Goal: Browse casually: Explore the website without a specific task or goal

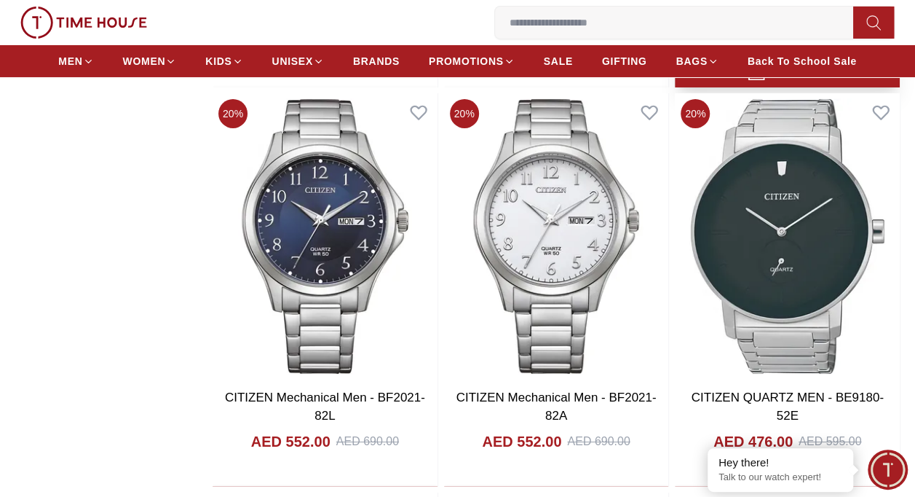
scroll to position [2550, 0]
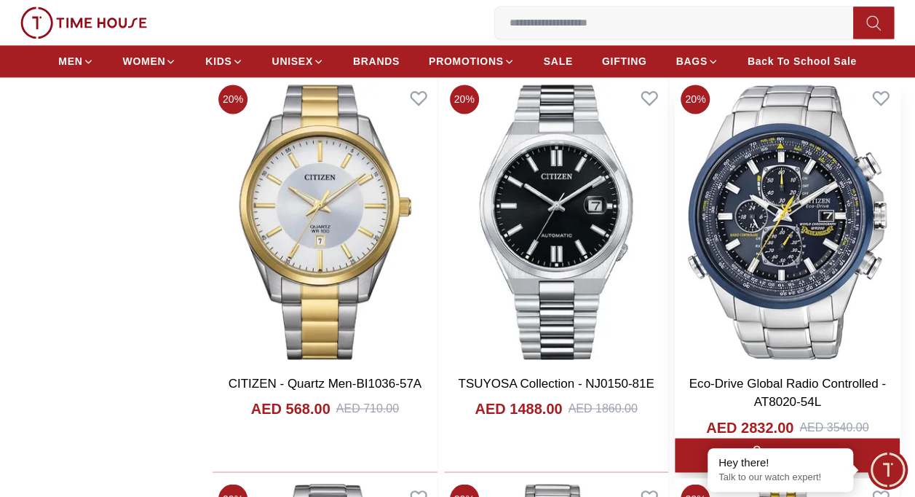
scroll to position [3761, 0]
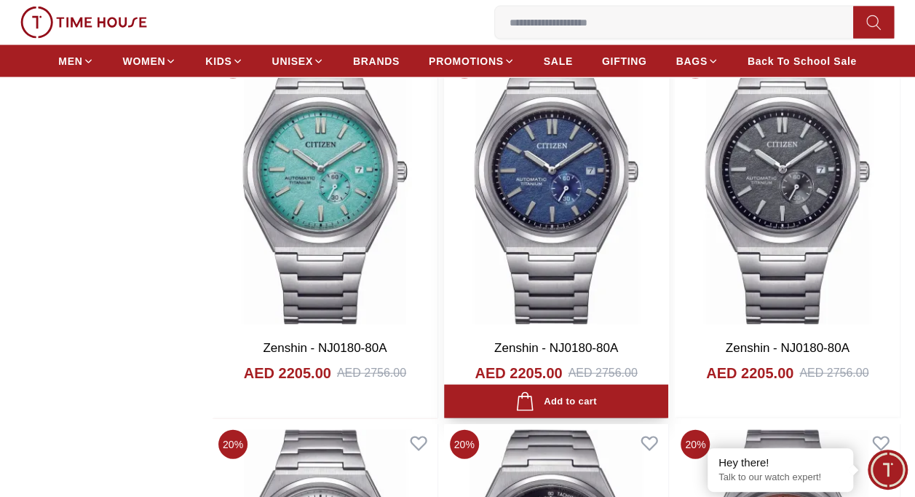
scroll to position [12499, 0]
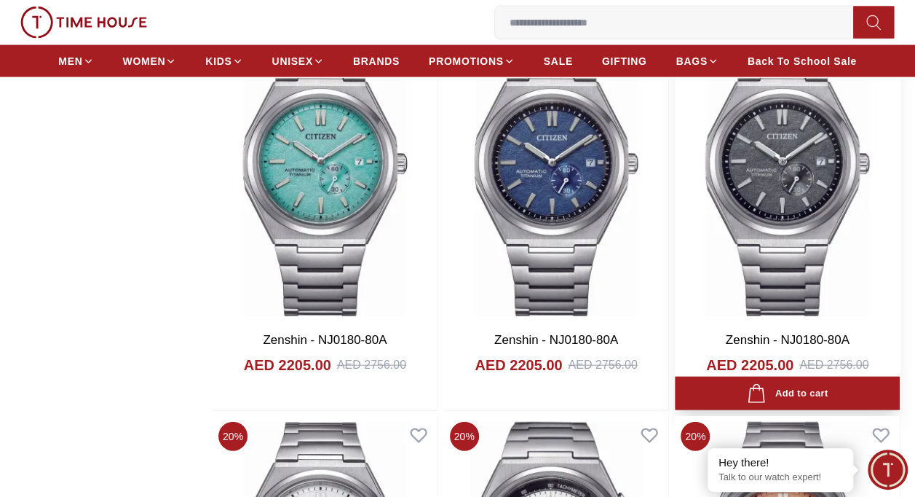
click at [752, 214] on img at bounding box center [787, 179] width 225 height 286
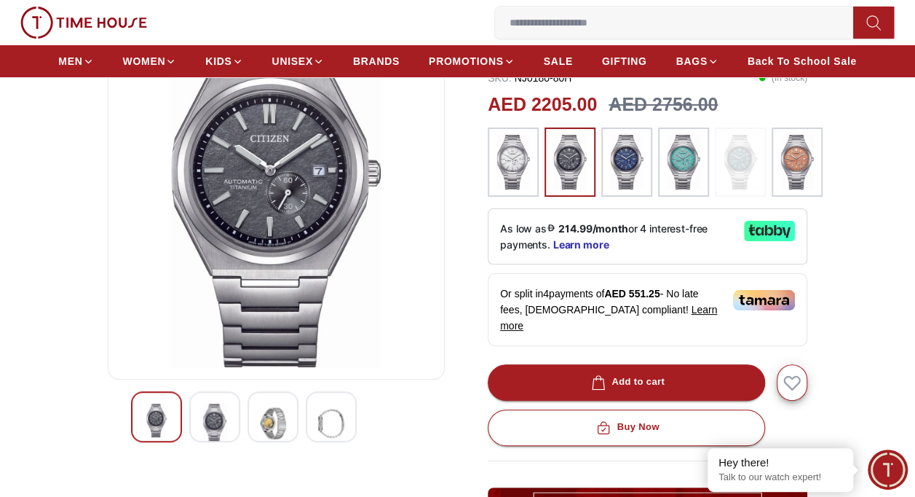
scroll to position [157, 0]
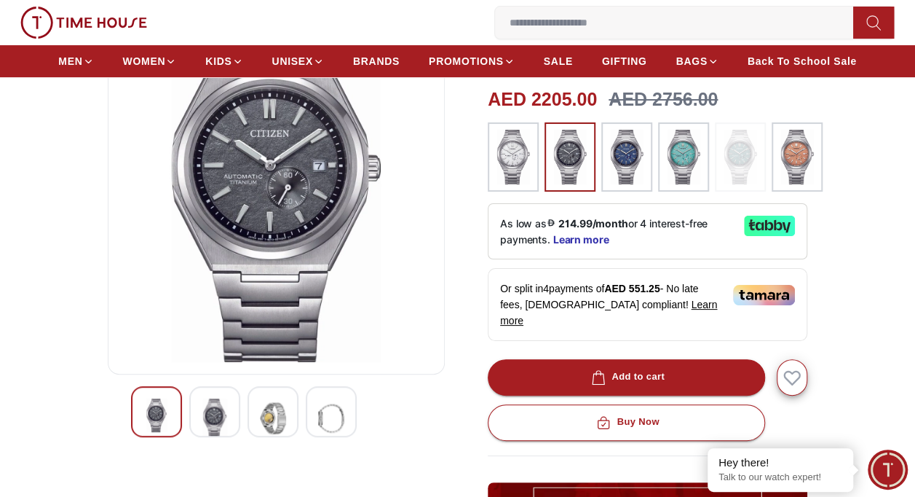
click at [272, 411] on img at bounding box center [273, 417] width 26 height 39
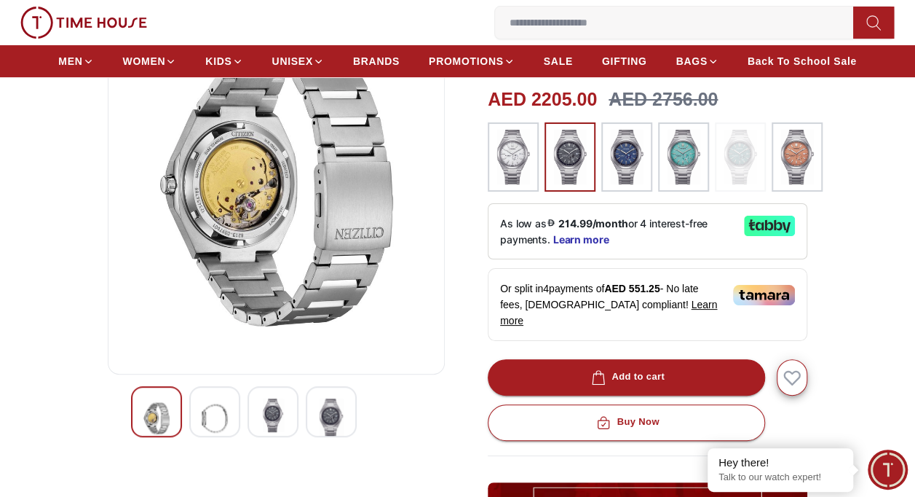
click at [211, 403] on img at bounding box center [215, 417] width 26 height 39
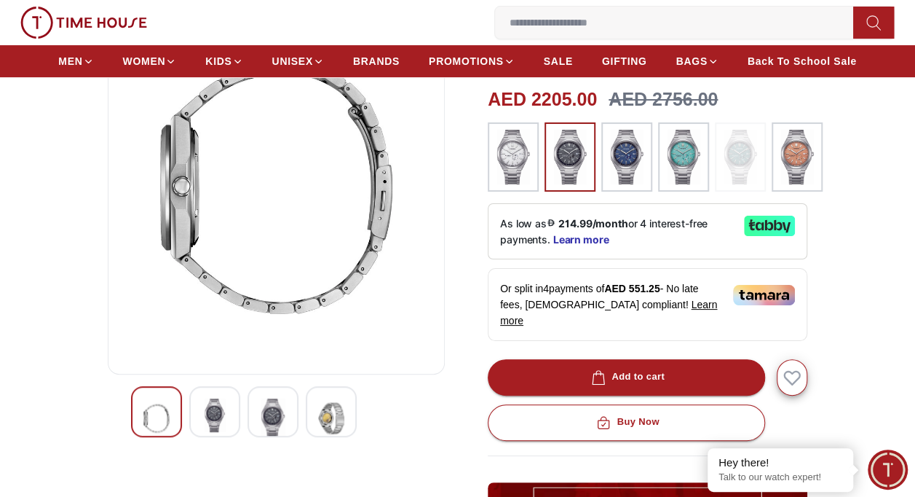
click at [268, 412] on img at bounding box center [273, 417] width 26 height 39
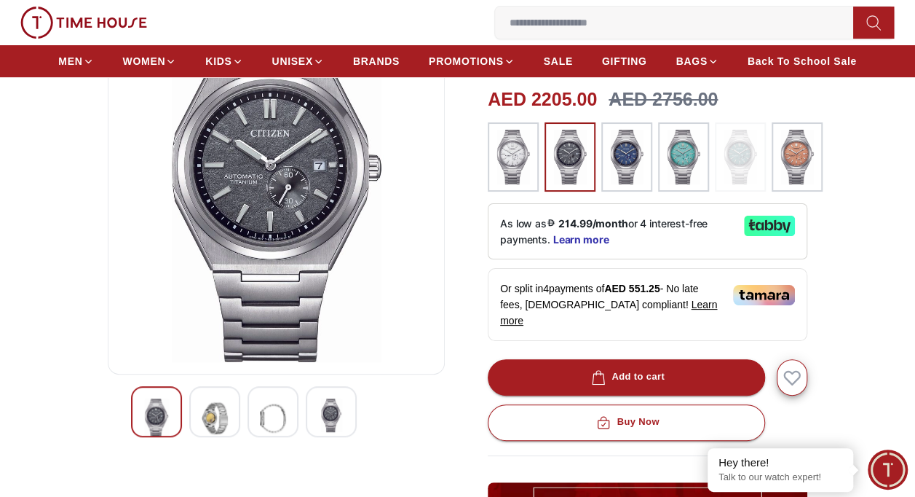
click at [231, 418] on div at bounding box center [214, 411] width 51 height 51
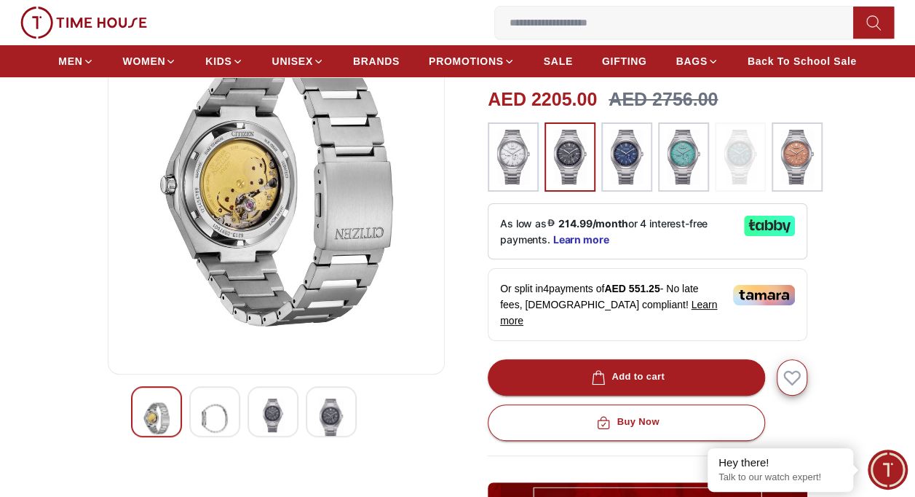
click at [342, 411] on img at bounding box center [331, 417] width 26 height 39
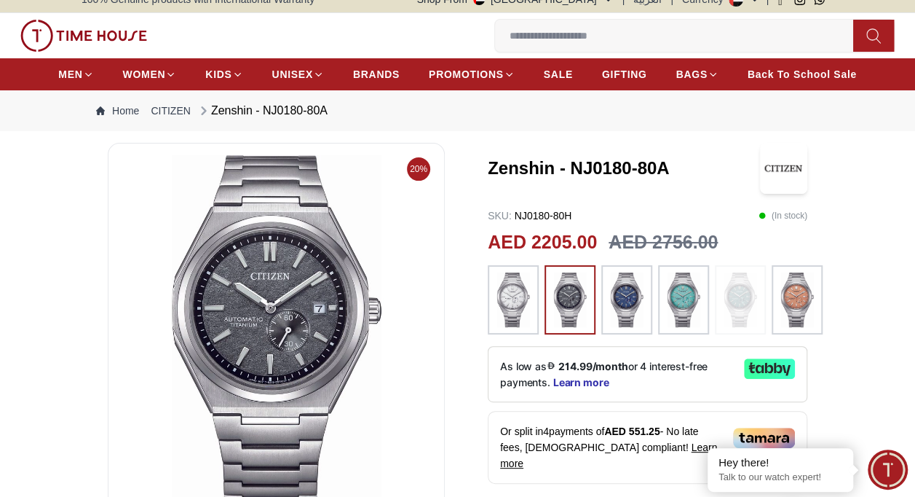
scroll to position [0, 0]
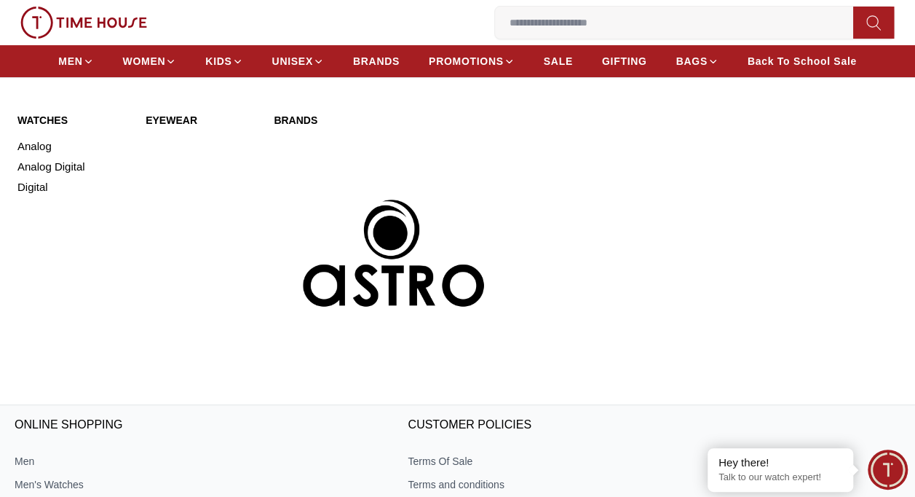
scroll to position [13822, 0]
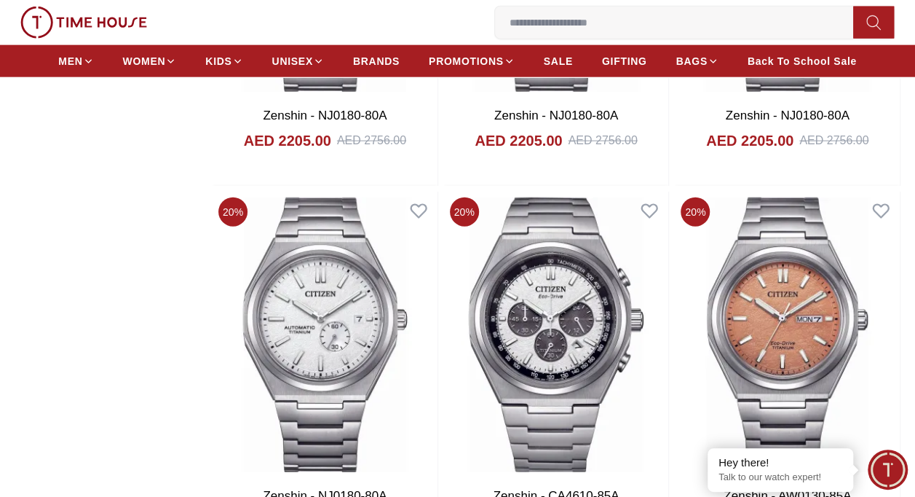
scroll to position [12700, 0]
